Goal: Task Accomplishment & Management: Manage account settings

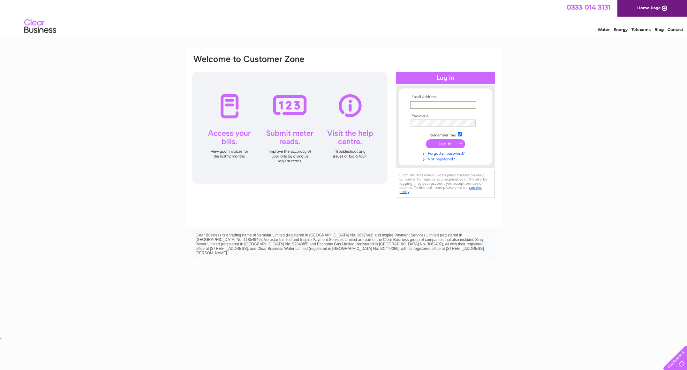
click at [429, 104] on input "text" at bounding box center [443, 105] width 66 height 8
type input "[EMAIL_ADDRESS][DOMAIN_NAME]"
click at [452, 142] on input "submit" at bounding box center [445, 143] width 39 height 9
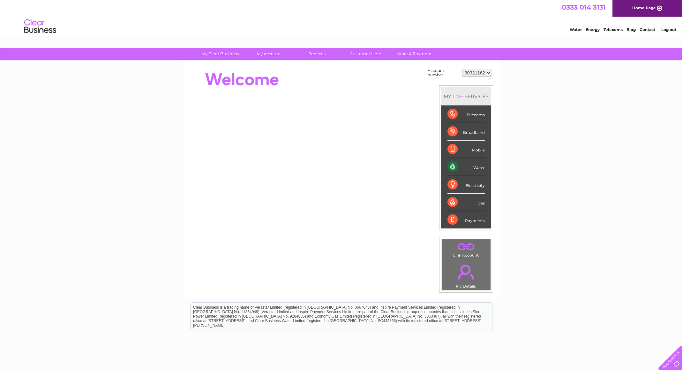
click at [452, 167] on div "Water" at bounding box center [466, 167] width 37 height 18
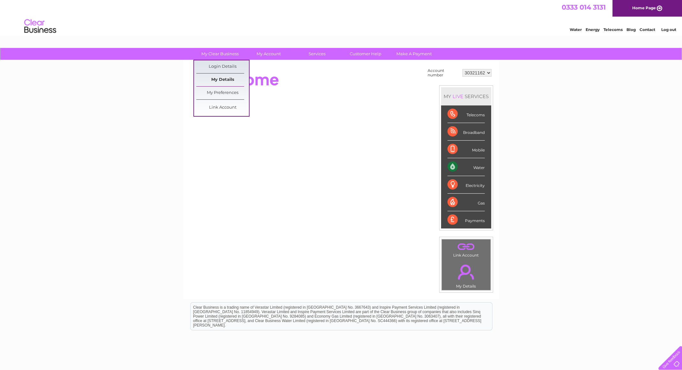
click at [230, 79] on link "My Details" at bounding box center [222, 79] width 53 height 13
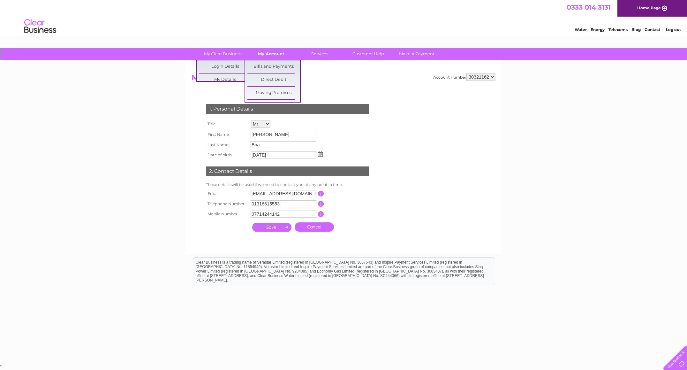
drag, startPoint x: 236, startPoint y: 56, endPoint x: 275, endPoint y: 52, distance: 38.9
click at [275, 52] on link "My Account" at bounding box center [271, 54] width 53 height 12
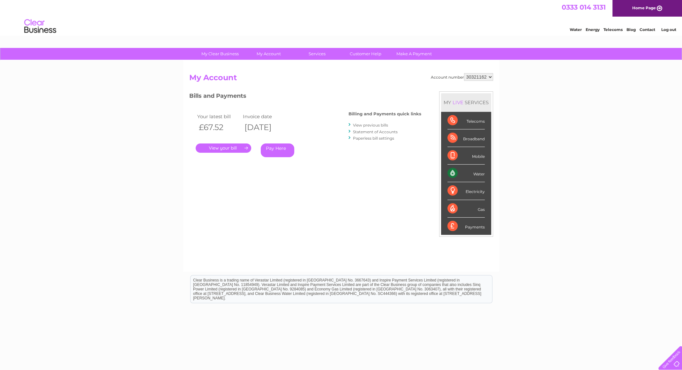
click at [228, 150] on link "." at bounding box center [224, 147] width 56 height 9
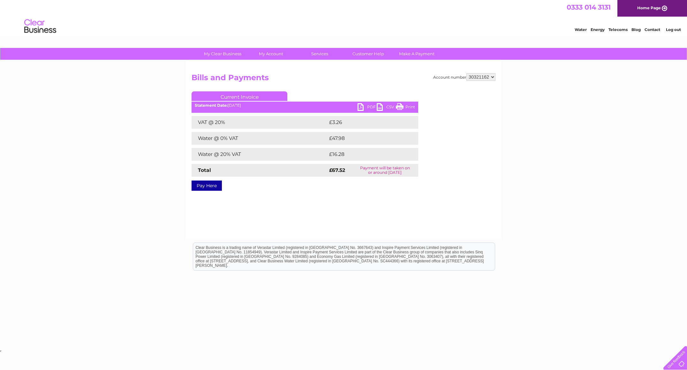
click at [372, 105] on link "PDF" at bounding box center [367, 107] width 19 height 9
